Goal: Check status

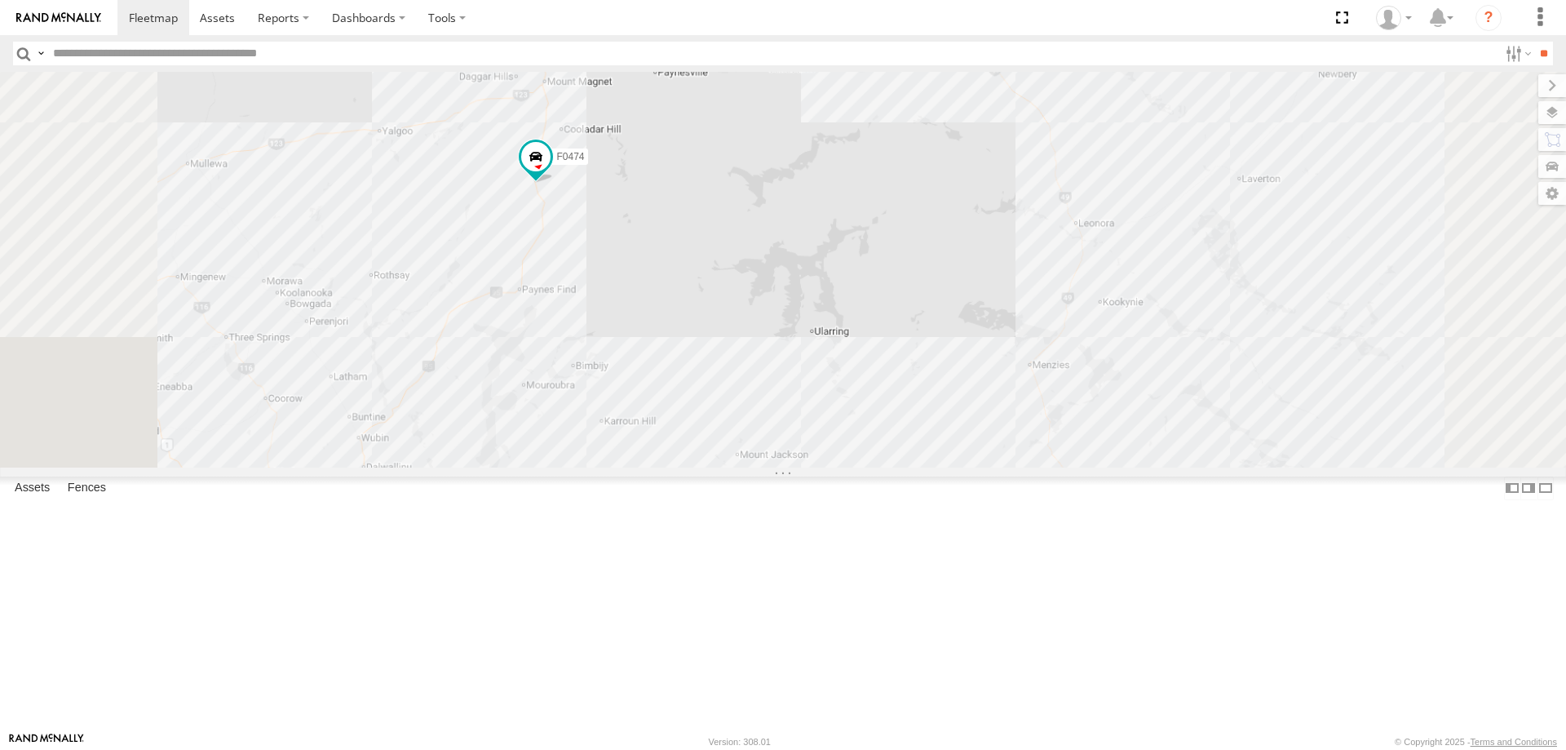
drag, startPoint x: 791, startPoint y: 496, endPoint x: 795, endPoint y: 471, distance: 25.5
click at [795, 467] on div "Cage175 F0474 MV283 D0545 F0478 TL273 TL265 MV262 PM732 F0477 Cage101 F0492 F04…" at bounding box center [783, 270] width 1566 height 396
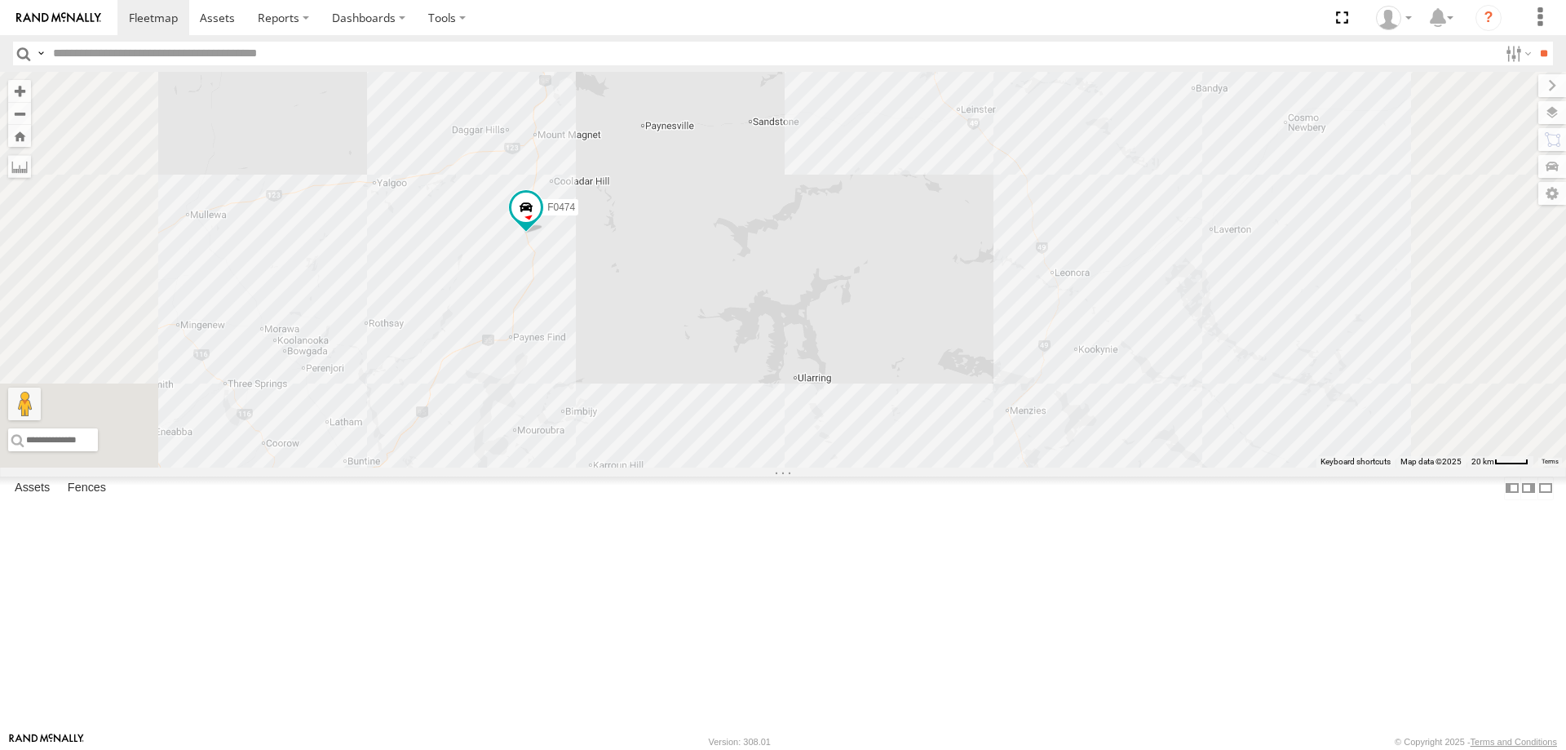
drag, startPoint x: 803, startPoint y: 613, endPoint x: 784, endPoint y: 669, distance: 59.3
click at [784, 467] on div "Cage175 F0474 MV283 D0545 F0478 TL273 TL265 MV262 PM732 F0477 Cage101 F0492 F04…" at bounding box center [783, 270] width 1566 height 396
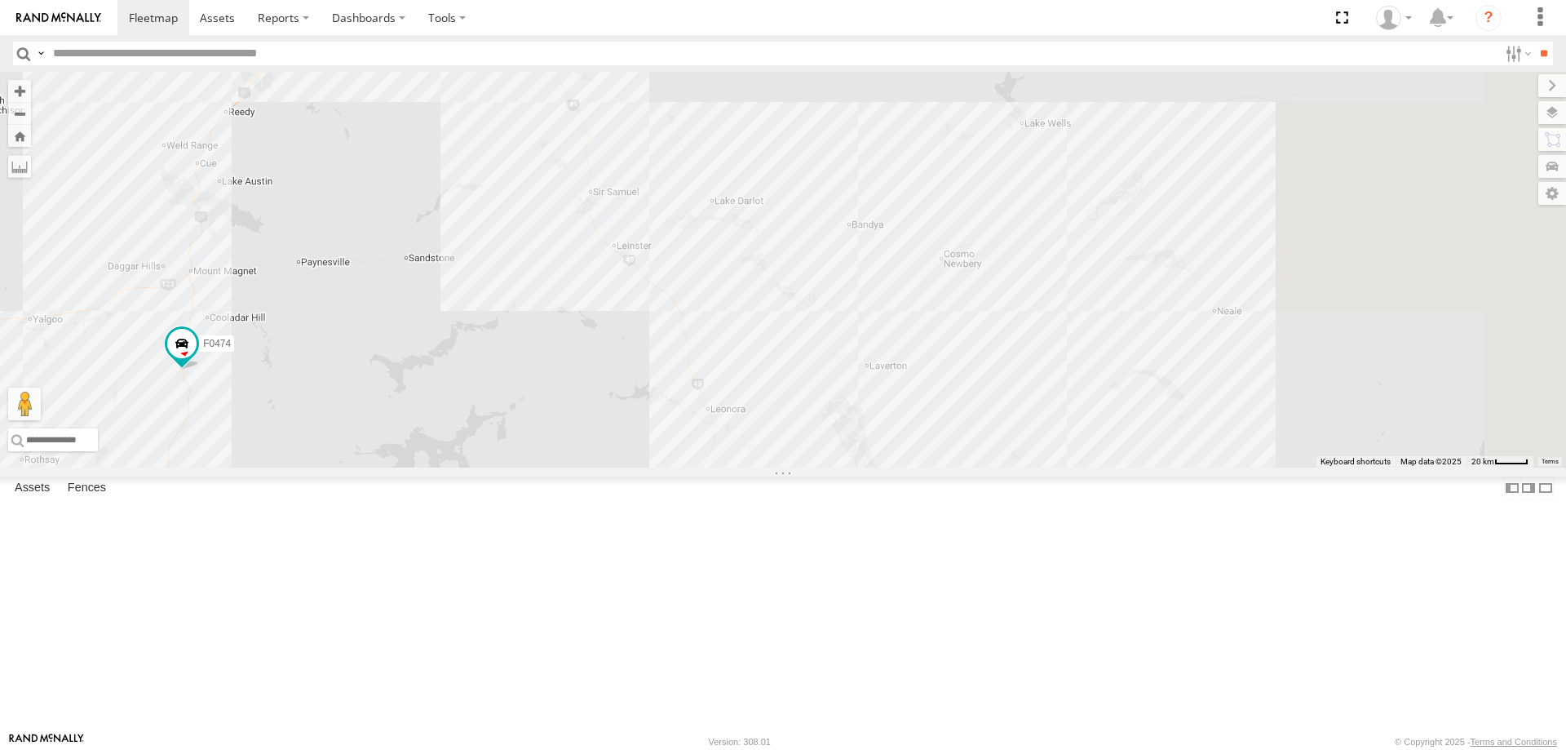
drag, startPoint x: 1104, startPoint y: 311, endPoint x: 760, endPoint y: 440, distance: 367.1
click at [760, 440] on div "Cage175 F0474 MV283 D0545 F0478 TL273 TL265 MV262 PM732 F0477 Cage101 F0492 F04…" at bounding box center [783, 270] width 1566 height 396
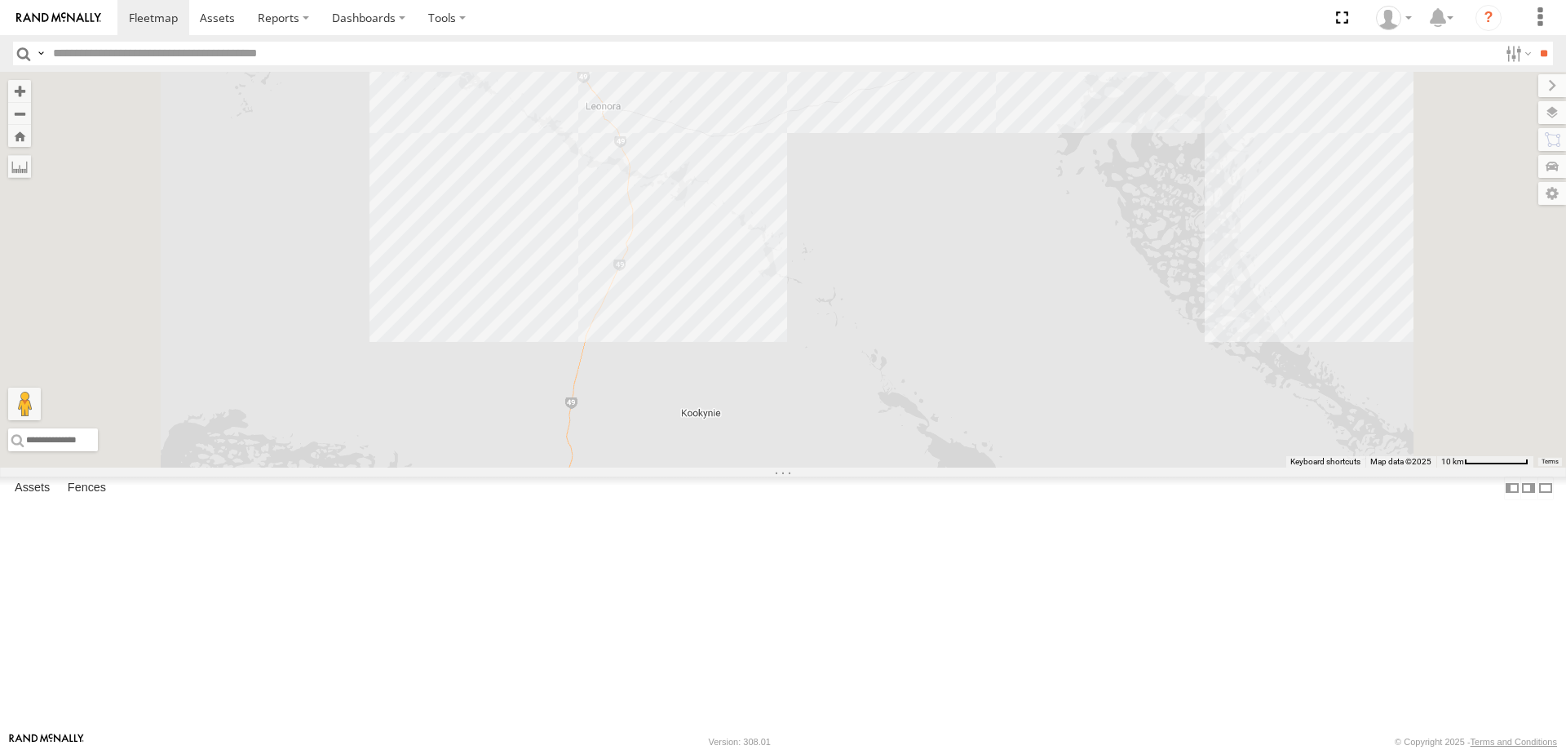
drag, startPoint x: 1037, startPoint y: 613, endPoint x: 1075, endPoint y: 343, distance: 271.9
click at [1075, 343] on div "Cage175 F0474 MV283 D0545 F0478 TL273 TL265 MV262 PM732 F0477 Cage101 F0492 F04…" at bounding box center [783, 270] width 1566 height 396
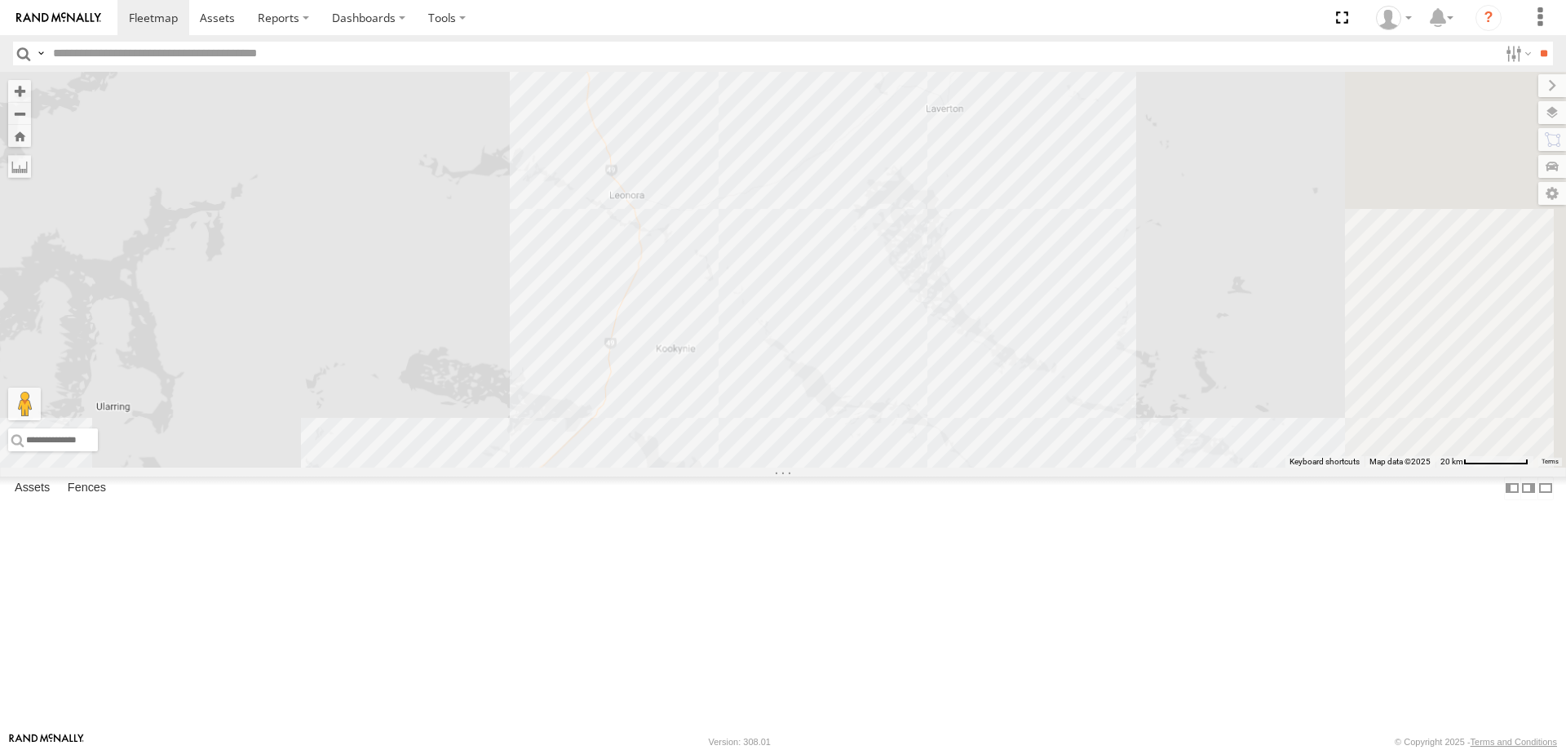
drag, startPoint x: 1153, startPoint y: 477, endPoint x: 1006, endPoint y: 515, distance: 152.3
click at [1015, 467] on div "Cage175 F0474 MV283 D0545 F0478 TL273 TL265 MV262 PM732 F0477 Cage101 F0492 F04…" at bounding box center [783, 270] width 1566 height 396
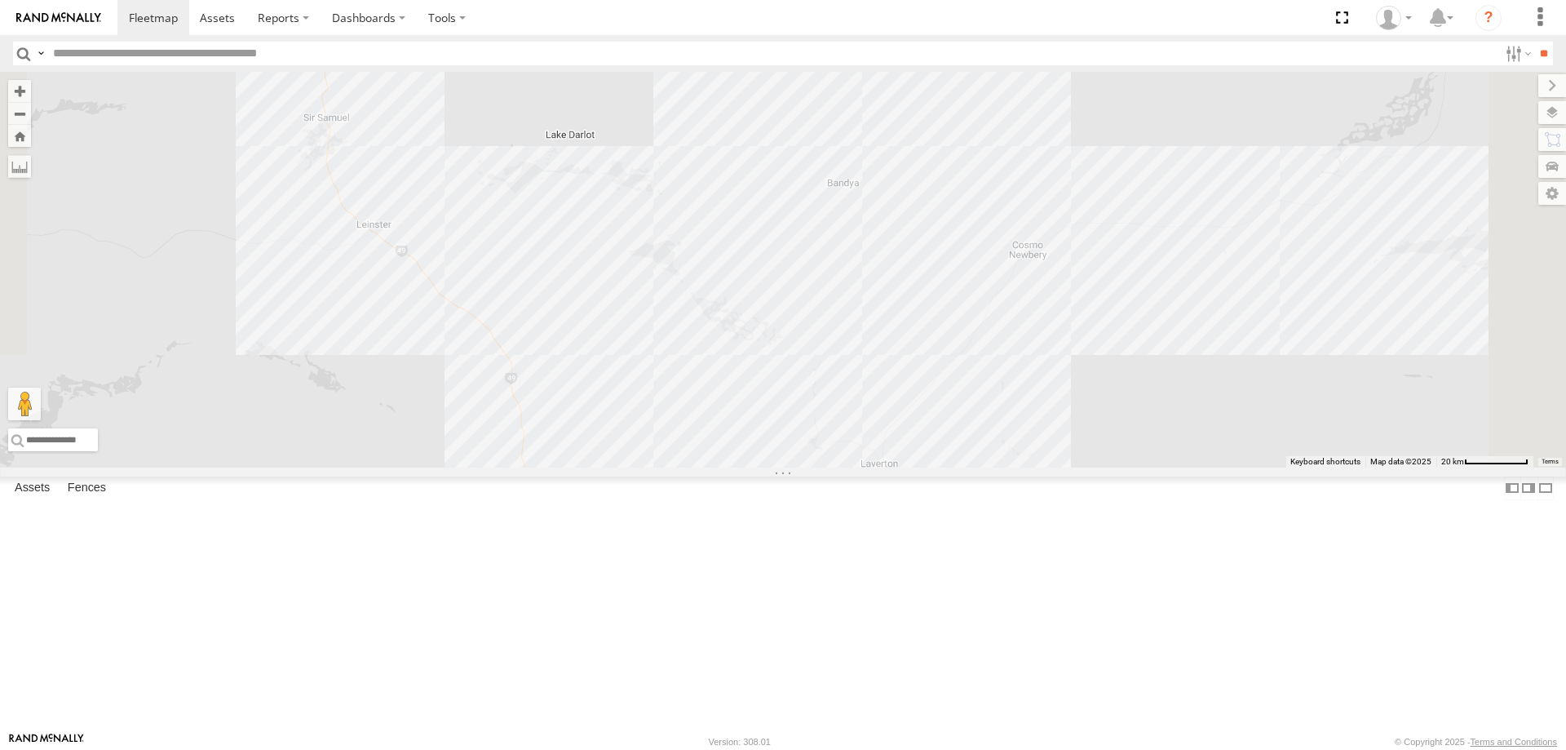
drag, startPoint x: 954, startPoint y: 564, endPoint x: 941, endPoint y: 548, distance: 21.4
click at [956, 467] on div at bounding box center [783, 270] width 1566 height 396
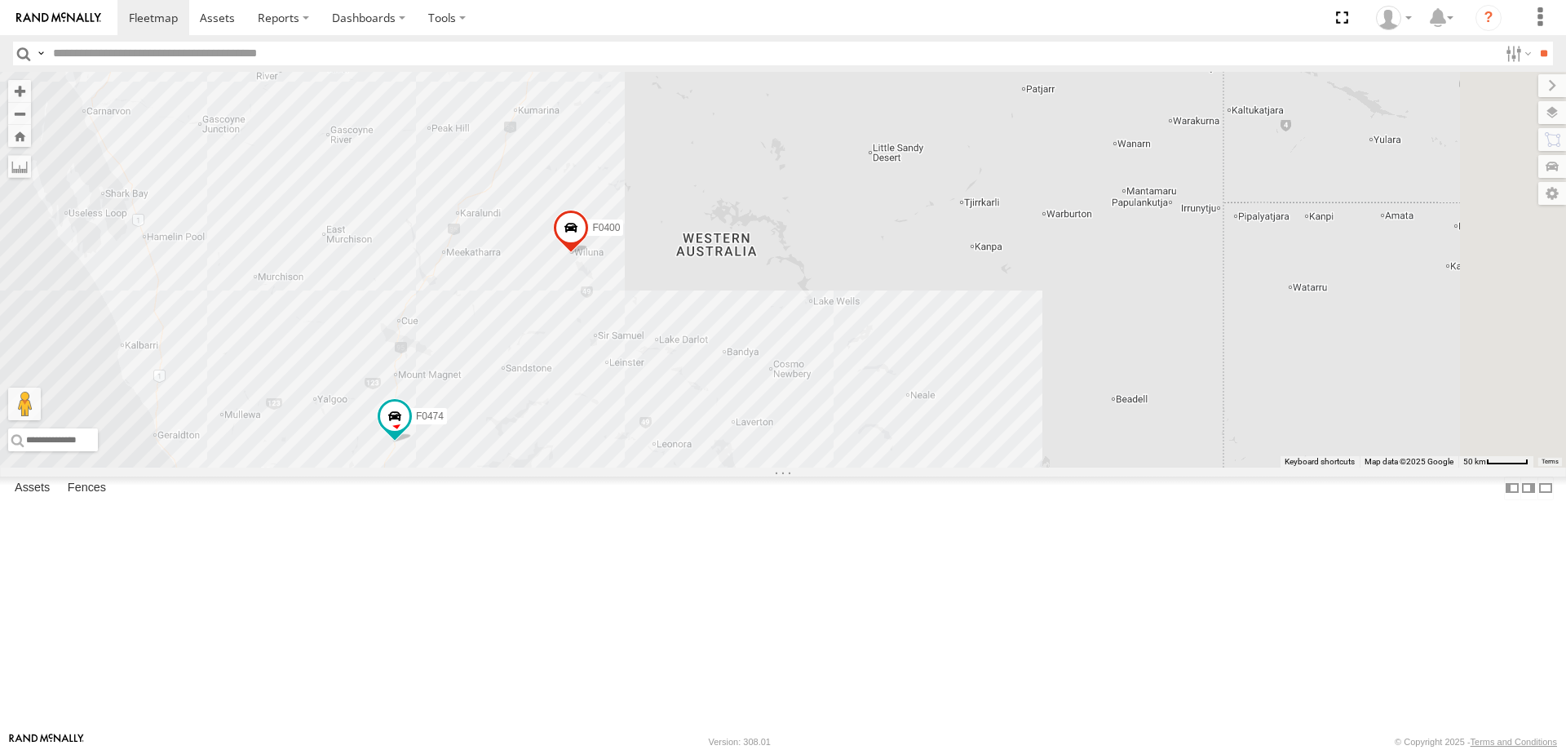
drag, startPoint x: 695, startPoint y: 421, endPoint x: 853, endPoint y: 731, distance: 348.0
click at [853, 467] on div "F0474 F0482 F0400" at bounding box center [783, 270] width 1566 height 396
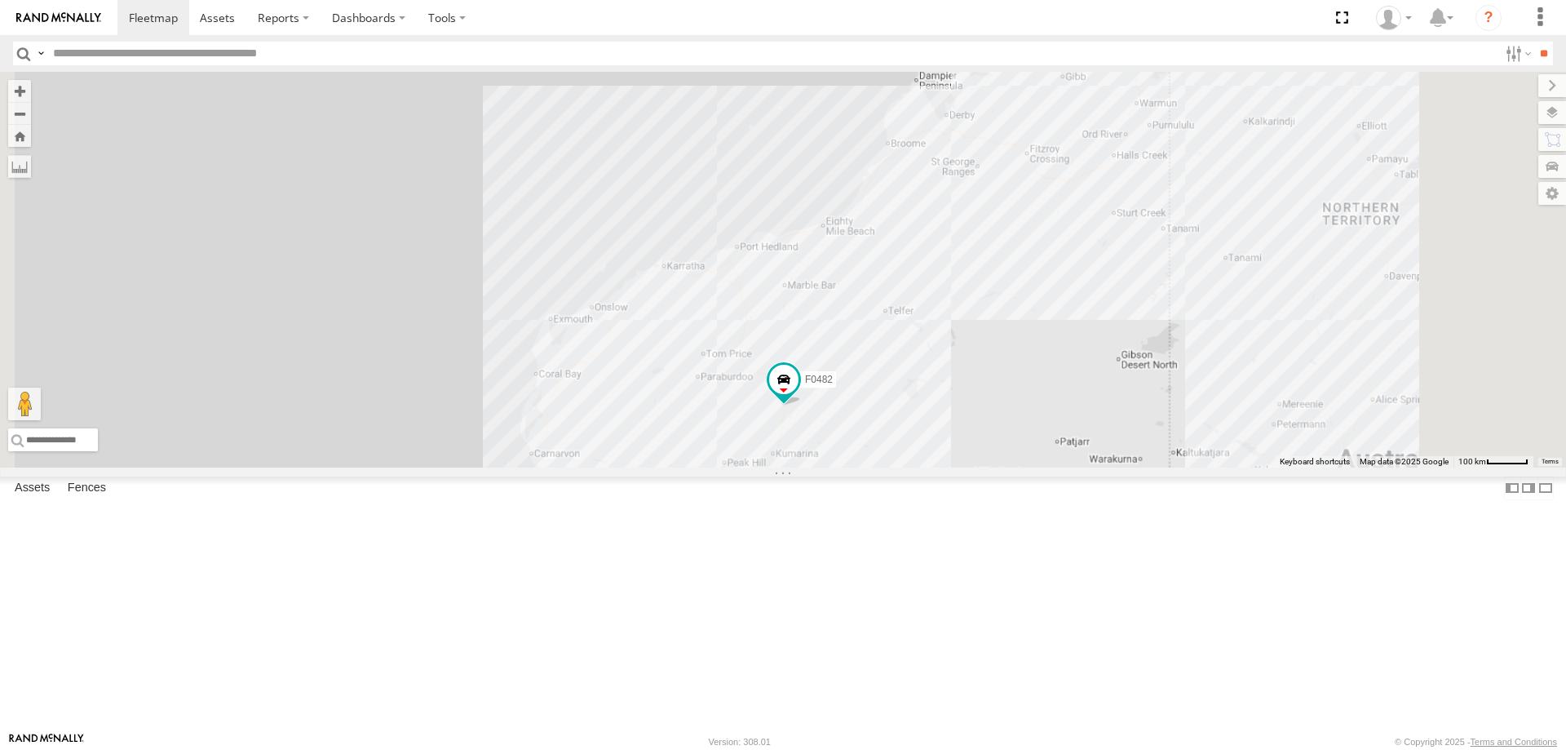
drag, startPoint x: 843, startPoint y: 438, endPoint x: 830, endPoint y: 378, distance: 61.6
click at [830, 378] on div "F0474 F0482 F0400" at bounding box center [783, 270] width 1566 height 396
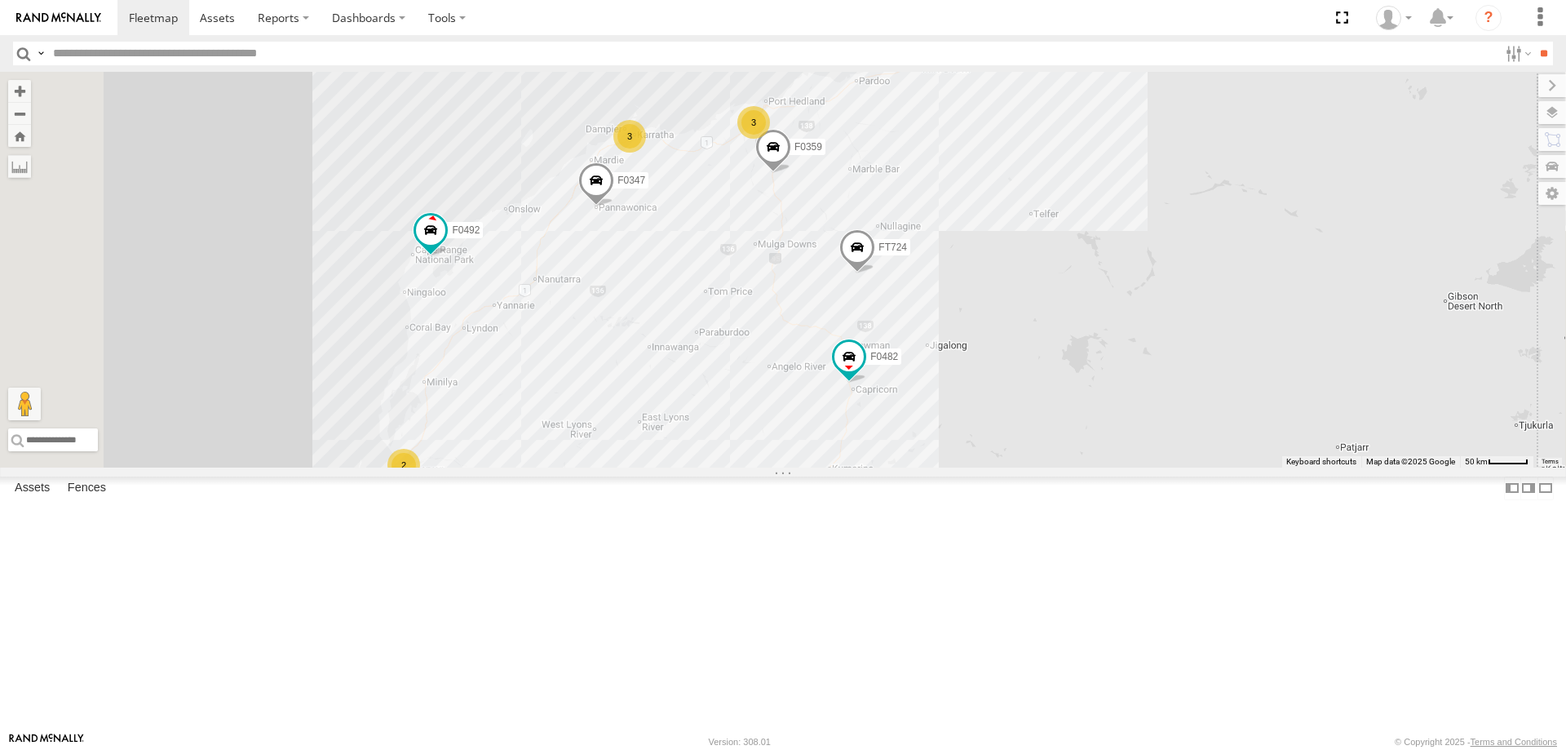
drag, startPoint x: 783, startPoint y: 474, endPoint x: 830, endPoint y: 473, distance: 46.5
click at [830, 467] on div "F0474 F0482 F0400 F0347 F0359 FT724 F0478 TL273 MV262 F0492 F0116 3 3 2" at bounding box center [783, 270] width 1566 height 396
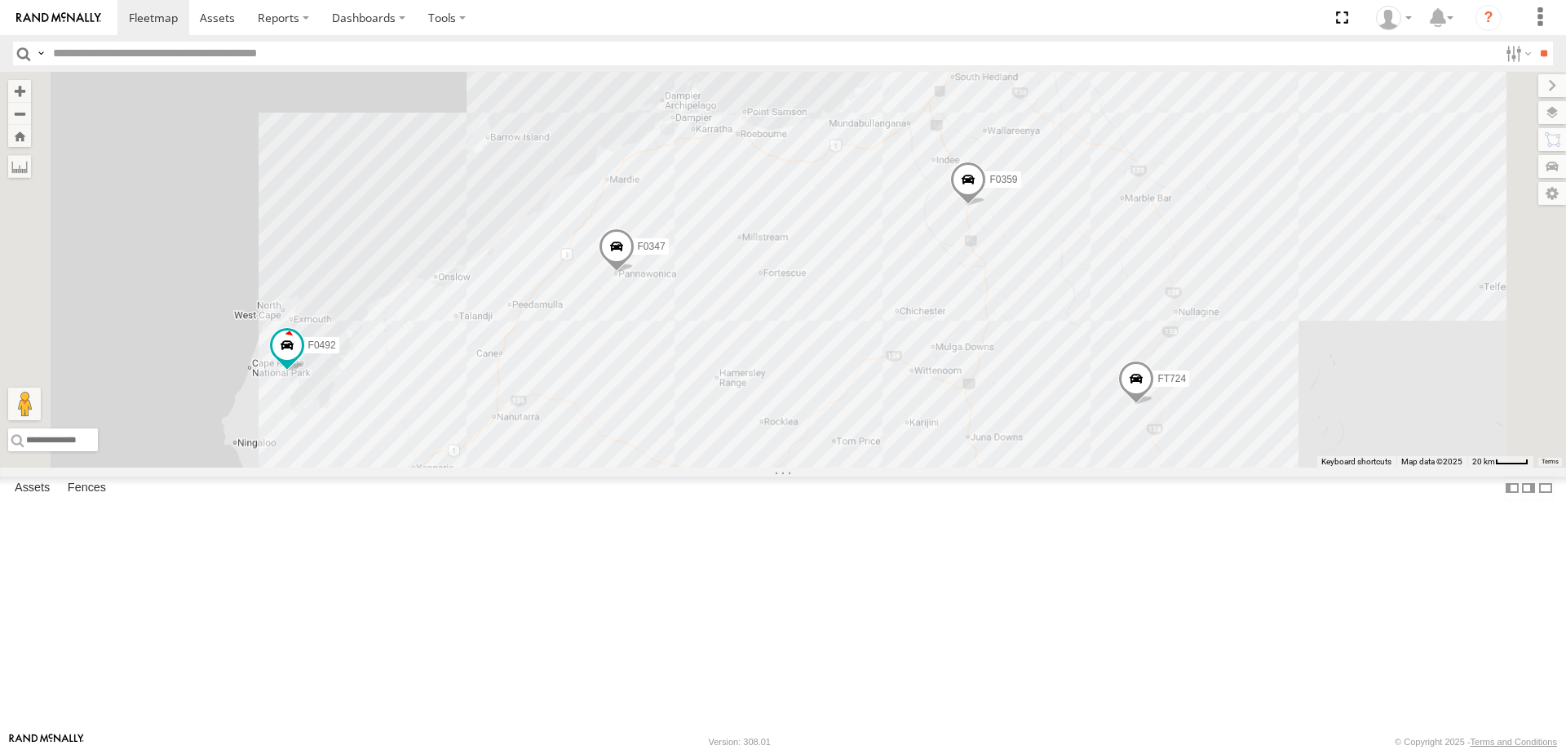
drag, startPoint x: 824, startPoint y: 519, endPoint x: 796, endPoint y: 575, distance: 62.7
click at [737, 467] on div "F0474 F0482 F0400 F0347 F0359 FT724 F0478 TL273 MV262 F0492 F0116" at bounding box center [783, 270] width 1566 height 396
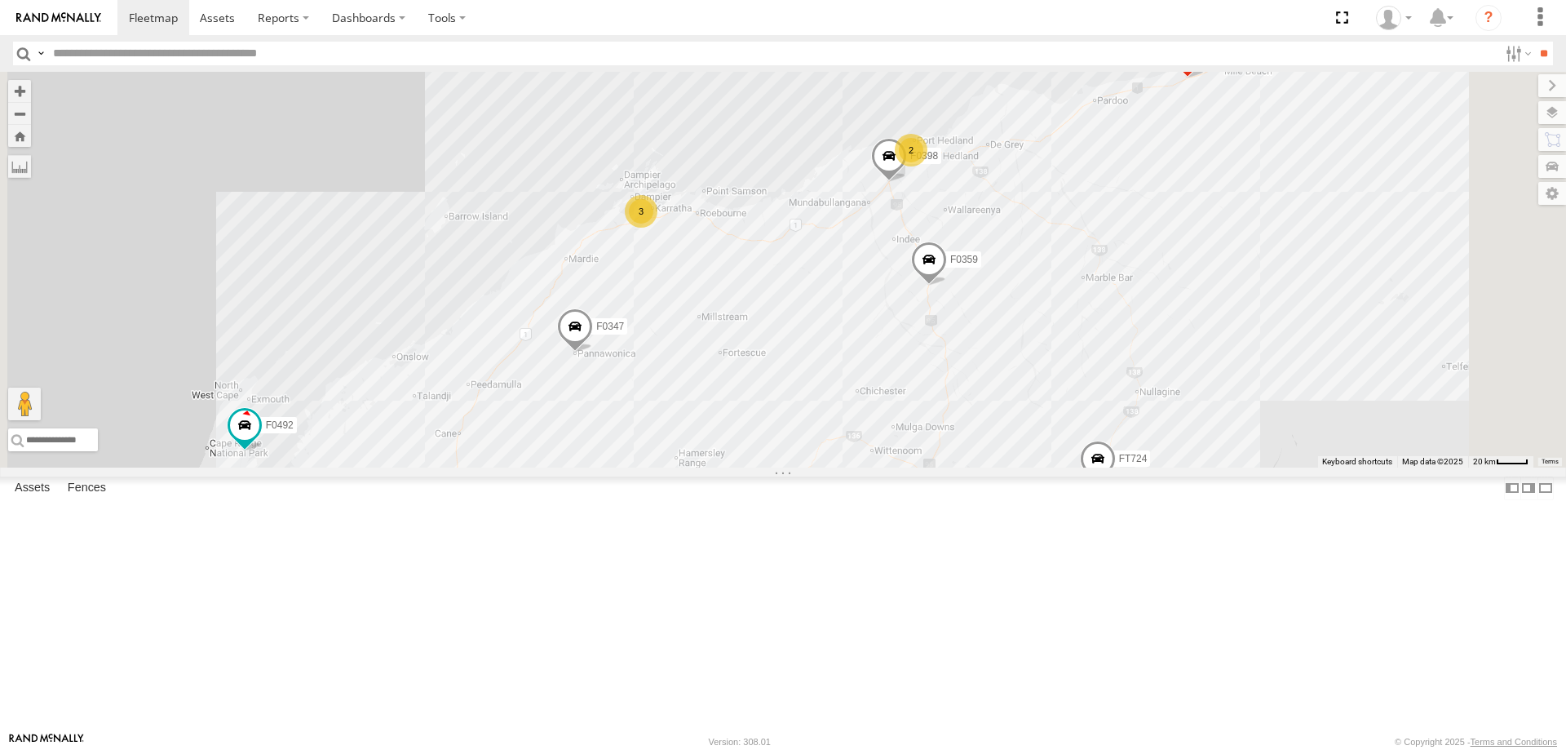
drag, startPoint x: 807, startPoint y: 513, endPoint x: 772, endPoint y: 595, distance: 88.8
click at [772, 467] on div "F0474 F0482 F0400 F0347 F0359 FT724 F0478 TL273 MV262 F0492 F0116 F0398 3 2" at bounding box center [783, 270] width 1566 height 396
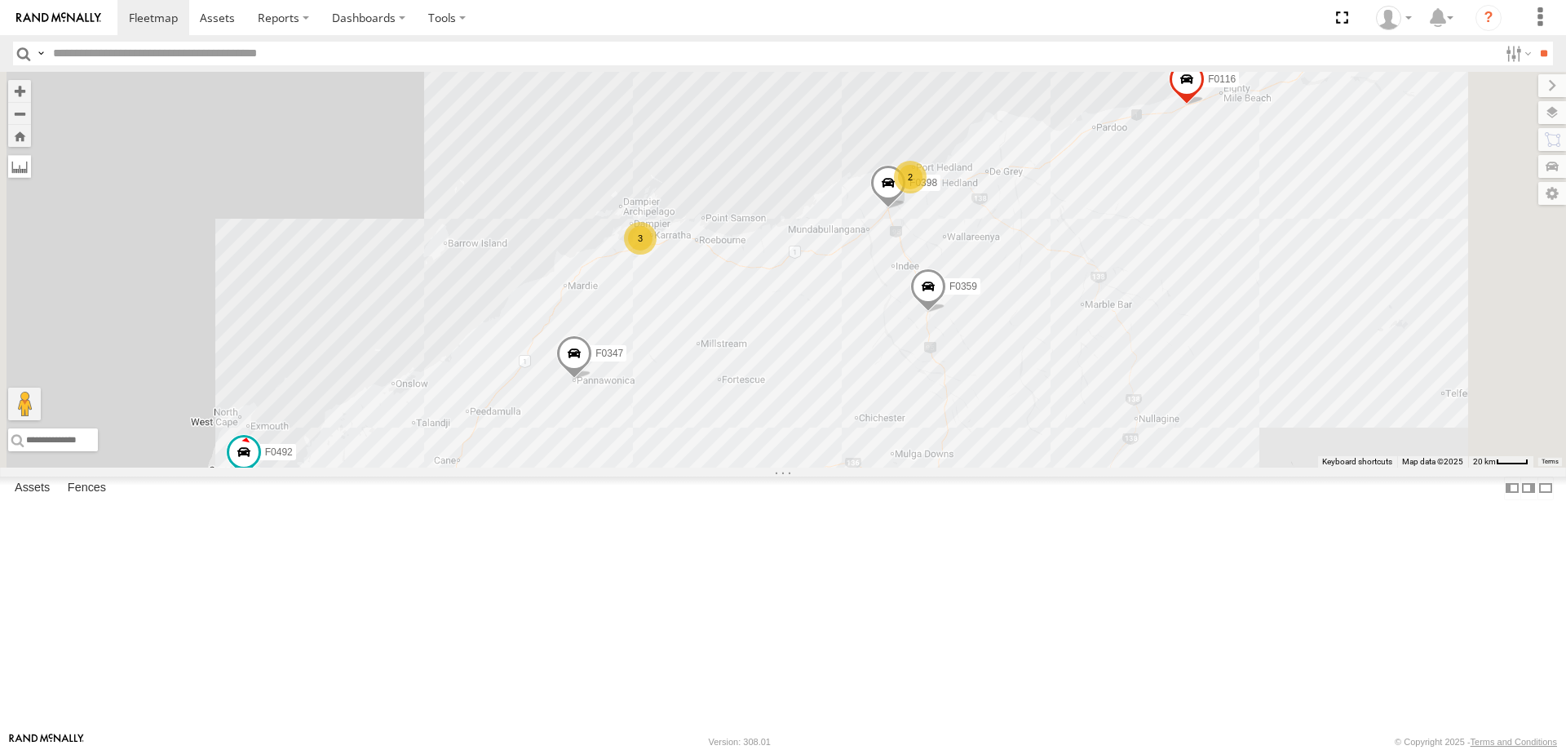
click at [31, 166] on label at bounding box center [19, 166] width 23 height 23
click at [0, 0] on label at bounding box center [0, 0] width 0 height 0
click at [657, 467] on div "F0474 F0482 F0400 F0347 F0359 FT724 F0478 TL273 MV262 F0492 F0116 F0398 3 2" at bounding box center [783, 270] width 1566 height 396
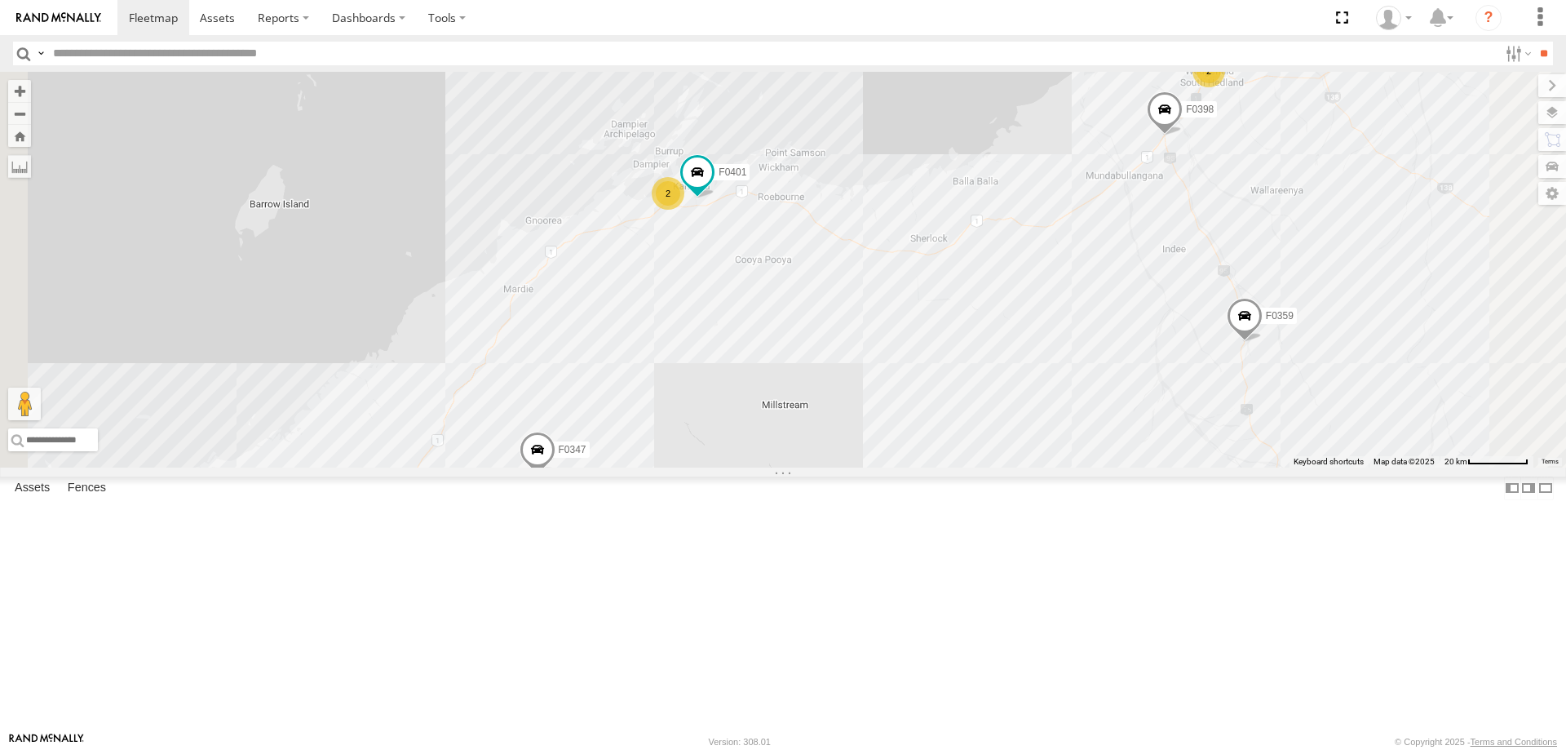
click at [855, 351] on div "F0474 F0482 F0400 F0347 F0359 FT724 F0478 TL273 MV262 F0492 F0116 F0398 2 2 F04…" at bounding box center [783, 270] width 1566 height 396
drag, startPoint x: 855, startPoint y: 351, endPoint x: 880, endPoint y: 329, distance: 33.5
click at [685, 210] on img "Start" at bounding box center [673, 199] width 23 height 23
